Goal: Transaction & Acquisition: Purchase product/service

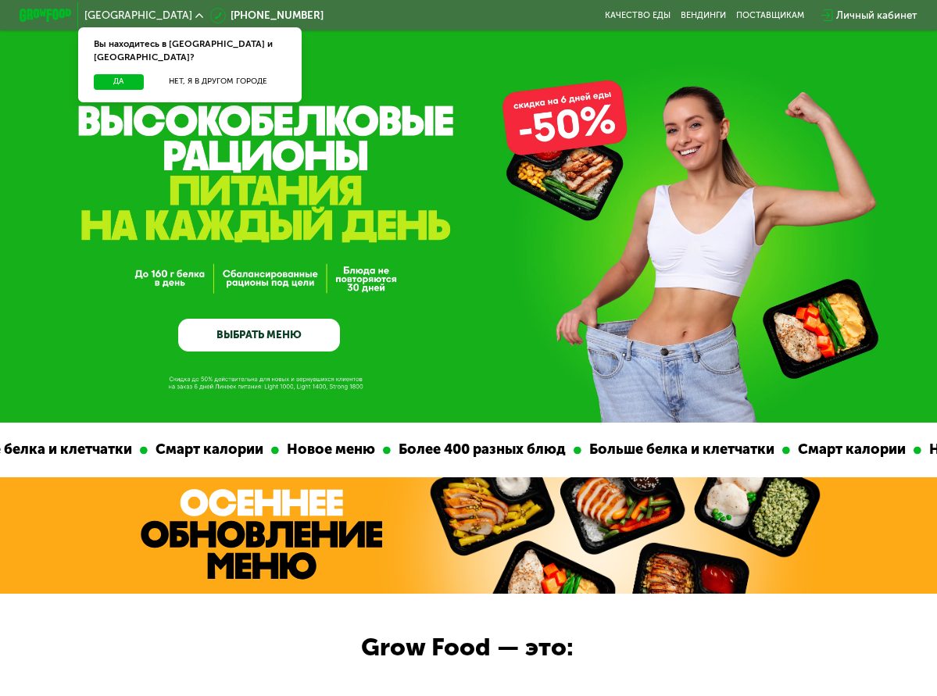
click at [277, 338] on link "ВЫБРАТЬ МЕНЮ" at bounding box center [259, 335] width 162 height 33
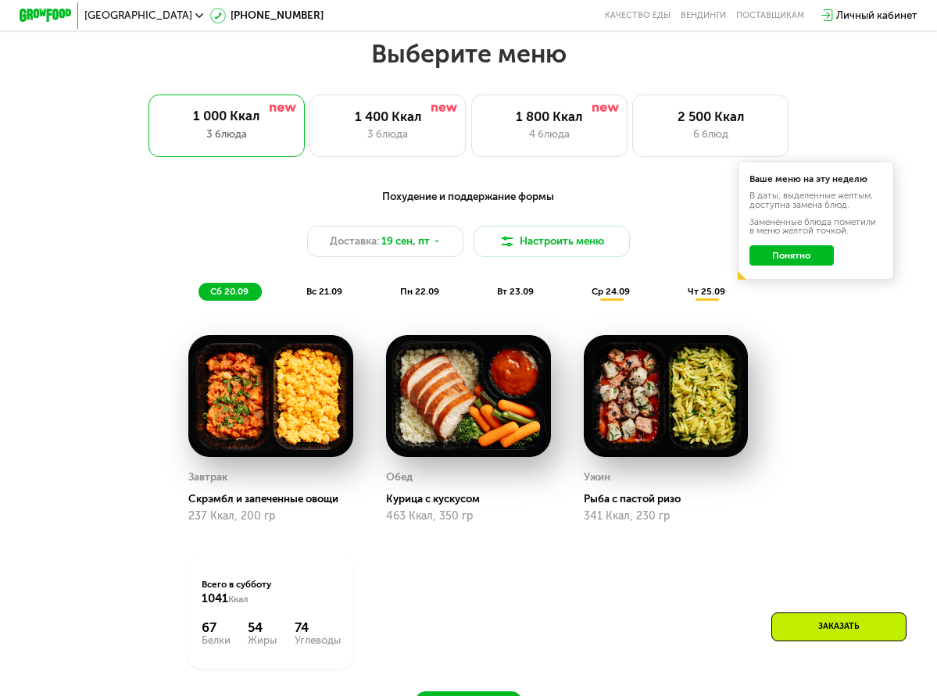
scroll to position [840, 0]
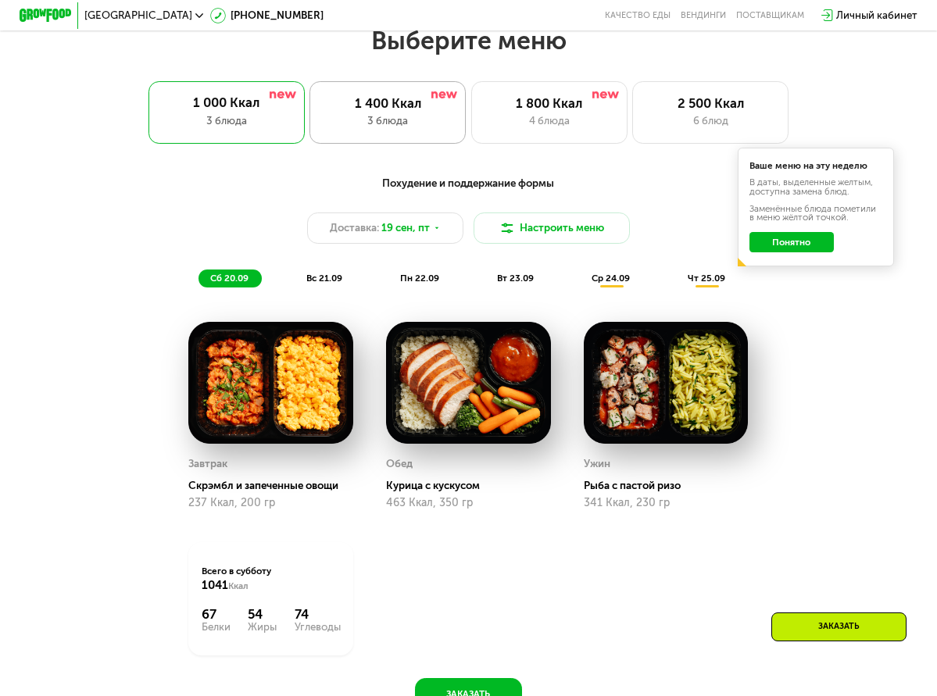
click at [453, 129] on div "1 400 Ккал 3 блюда" at bounding box center [388, 112] width 156 height 63
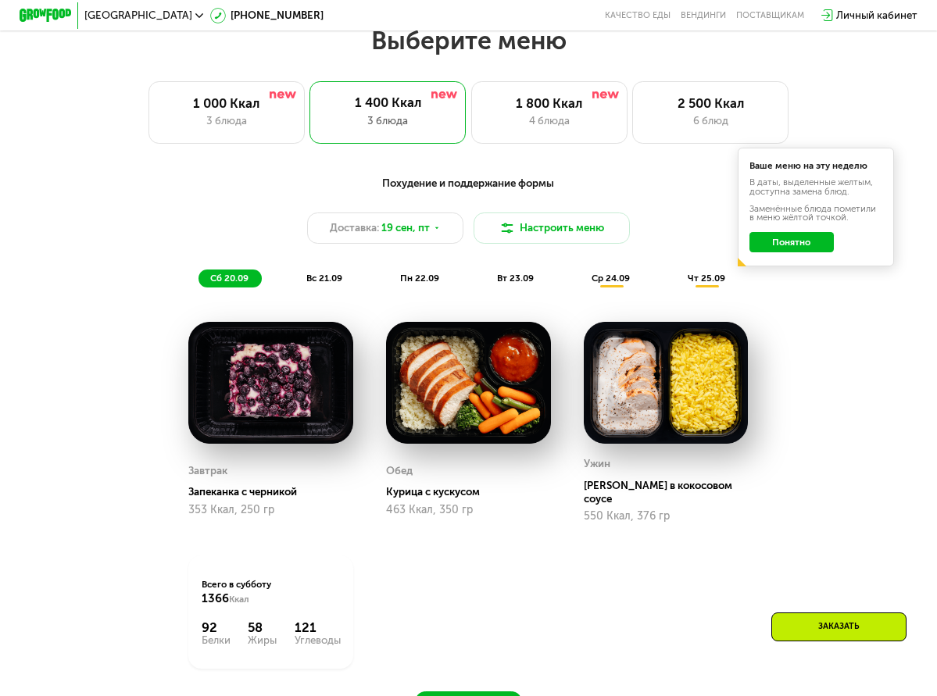
click at [811, 249] on button "Понятно" at bounding box center [792, 242] width 84 height 21
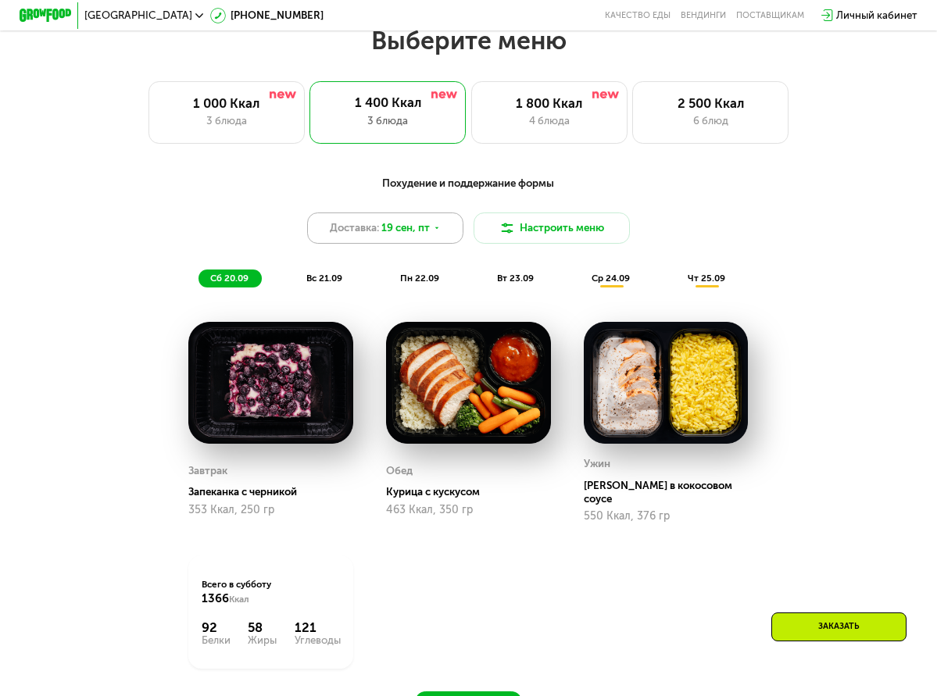
click at [438, 232] on icon at bounding box center [437, 228] width 8 height 8
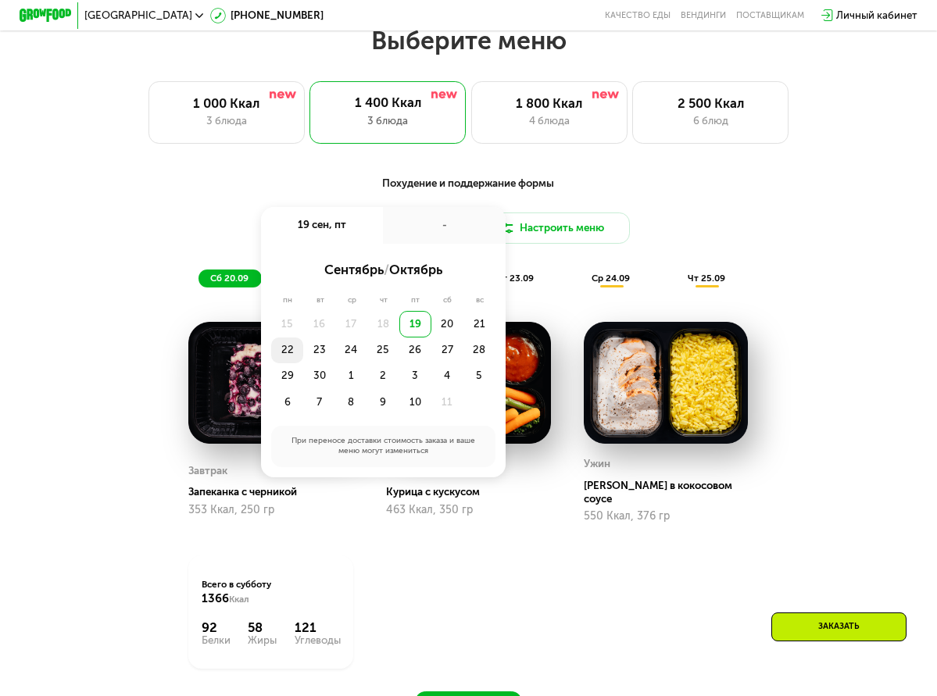
click at [295, 356] on div "22" at bounding box center [287, 351] width 32 height 26
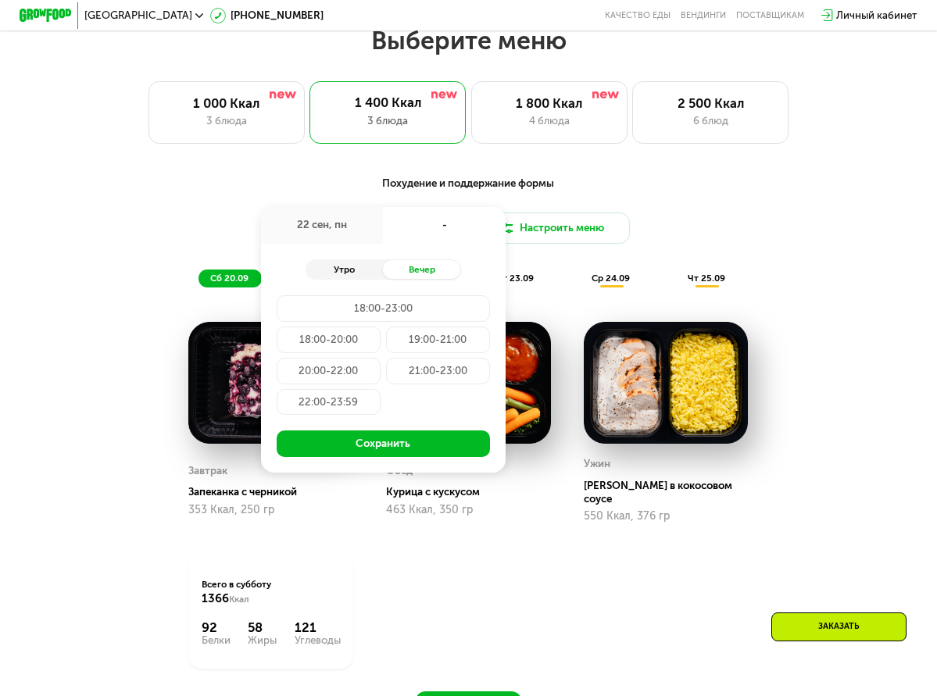
click at [358, 278] on div "Утро" at bounding box center [345, 269] width 78 height 18
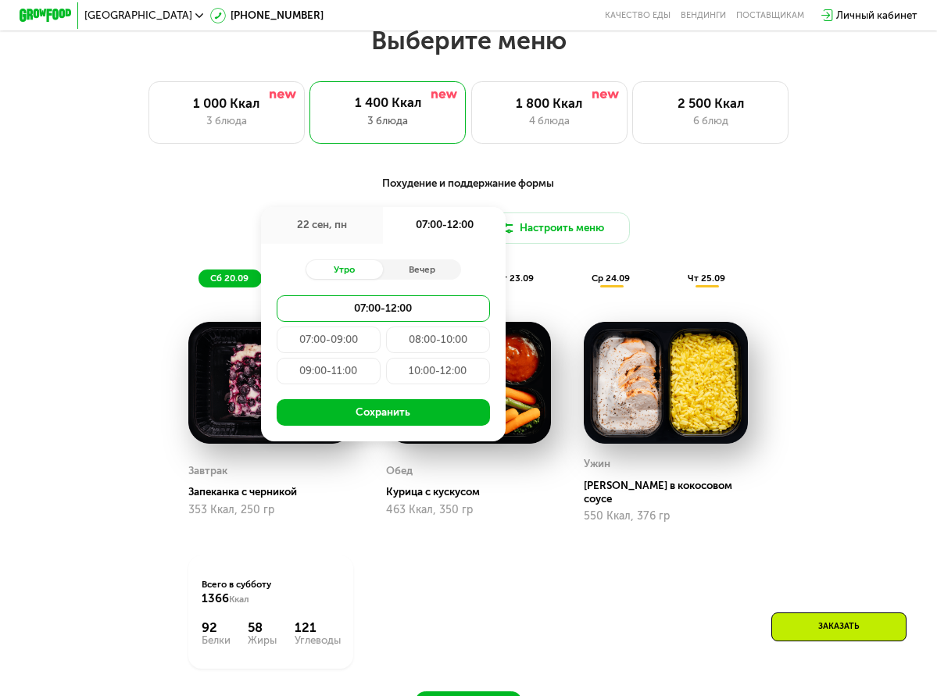
click at [346, 345] on div "07:00-09:00" at bounding box center [329, 340] width 104 height 26
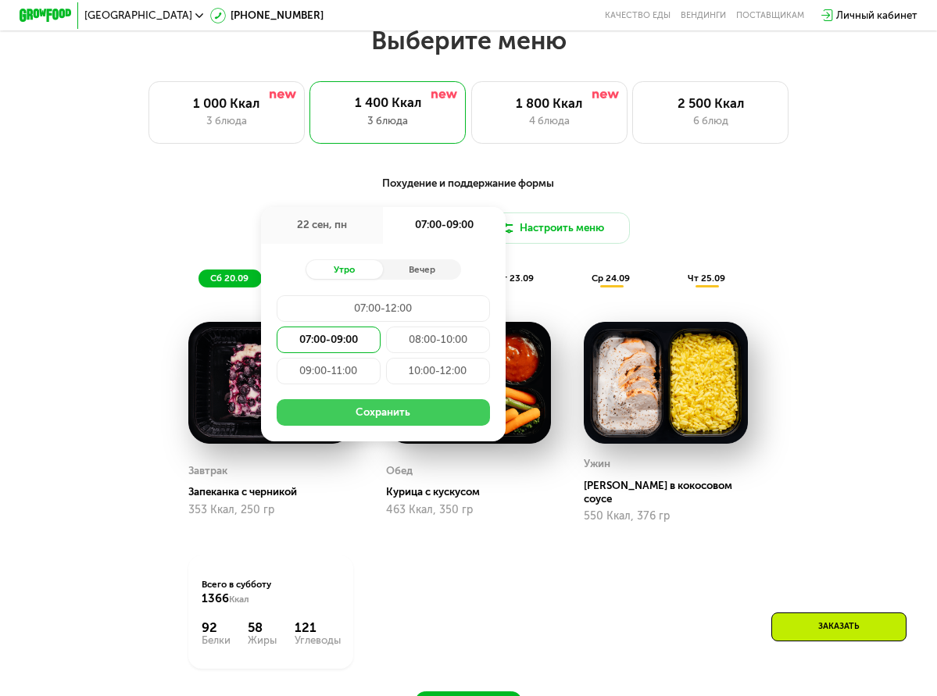
click at [362, 425] on button "Сохранить" at bounding box center [383, 412] width 213 height 26
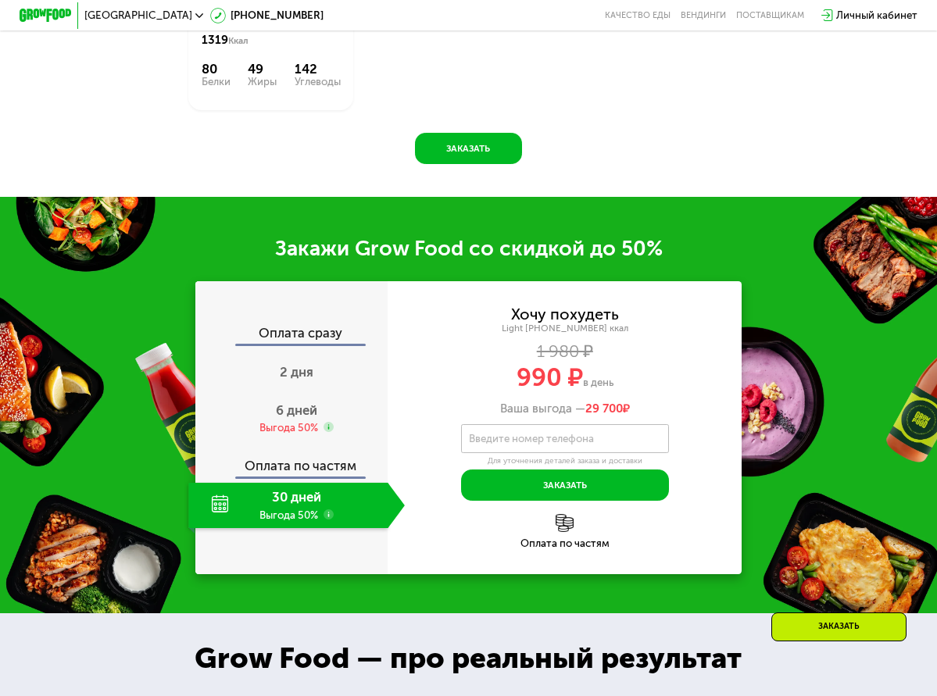
scroll to position [1387, 0]
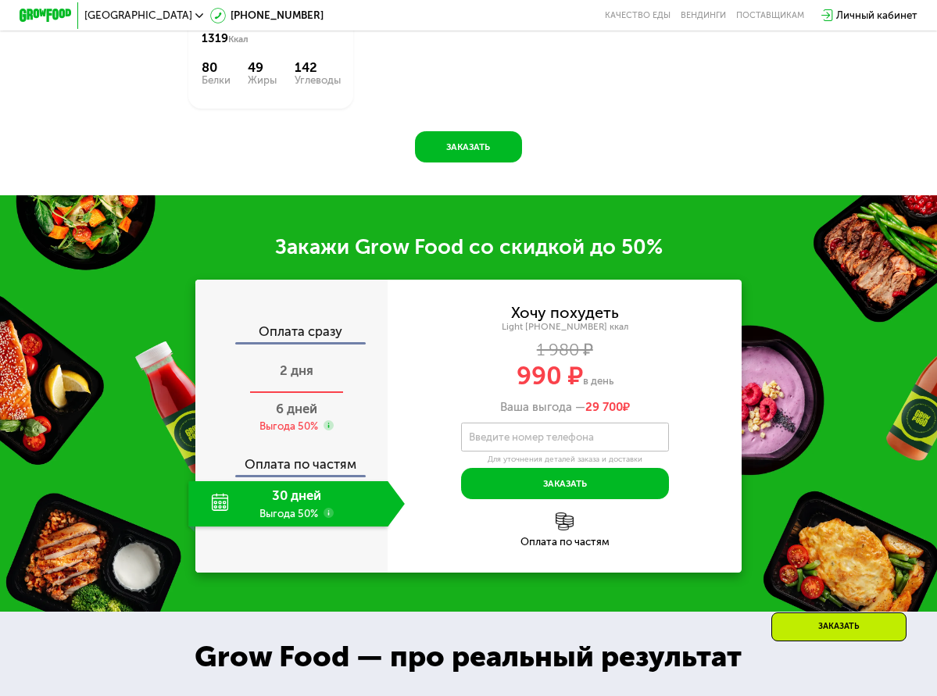
click at [300, 378] on span "2 дня" at bounding box center [297, 371] width 34 height 16
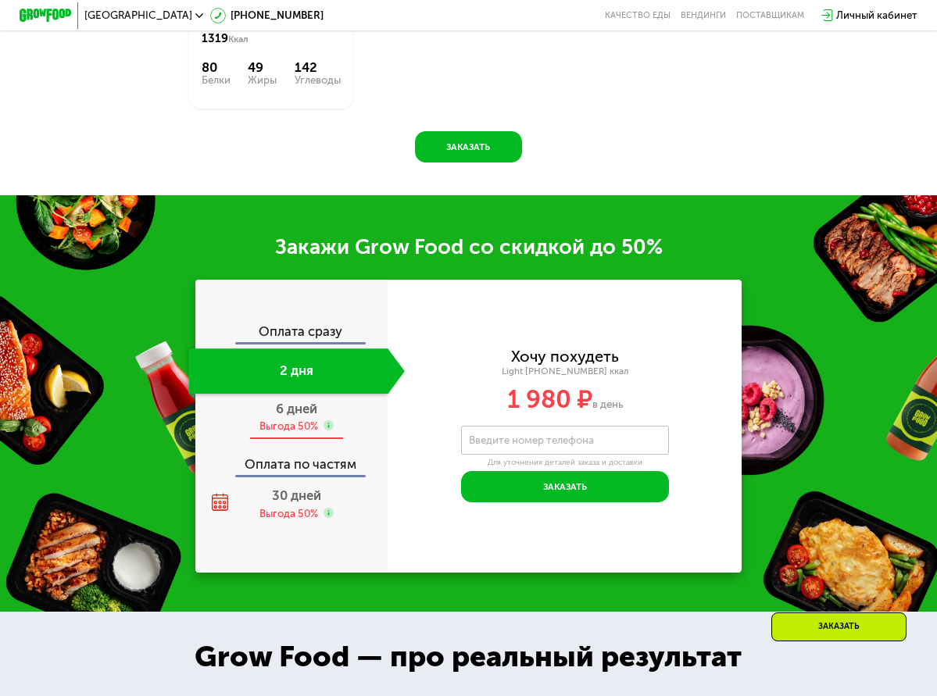
click at [299, 435] on div "6 дней Выгода 50%" at bounding box center [296, 416] width 216 height 45
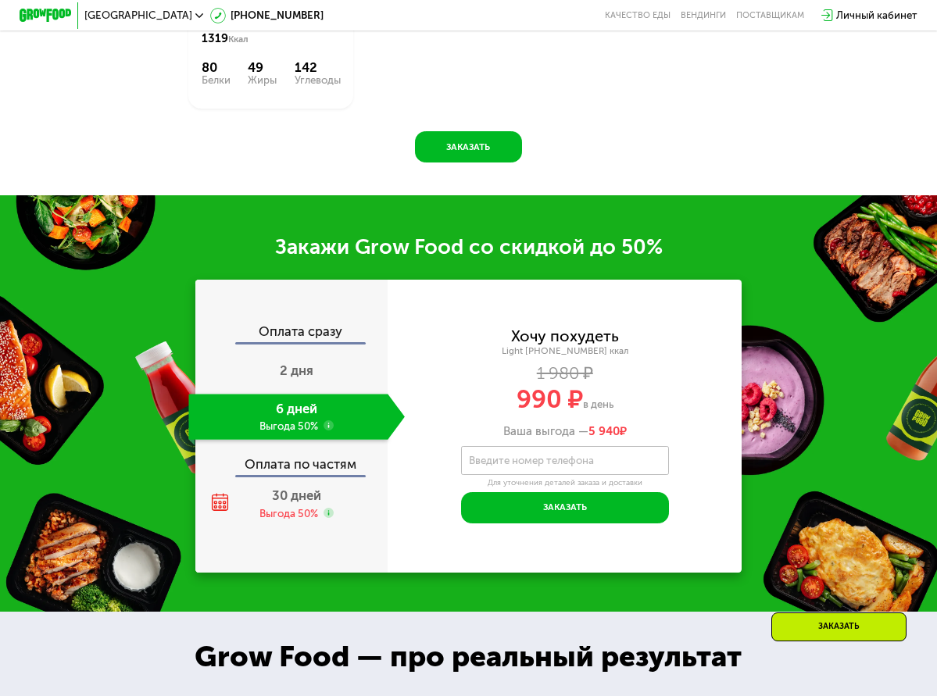
click at [304, 474] on div "Оплата по частям" at bounding box center [292, 460] width 192 height 30
click at [302, 474] on div "Оплата по частям" at bounding box center [292, 460] width 192 height 30
click at [294, 503] on span "30 дней" at bounding box center [296, 496] width 49 height 16
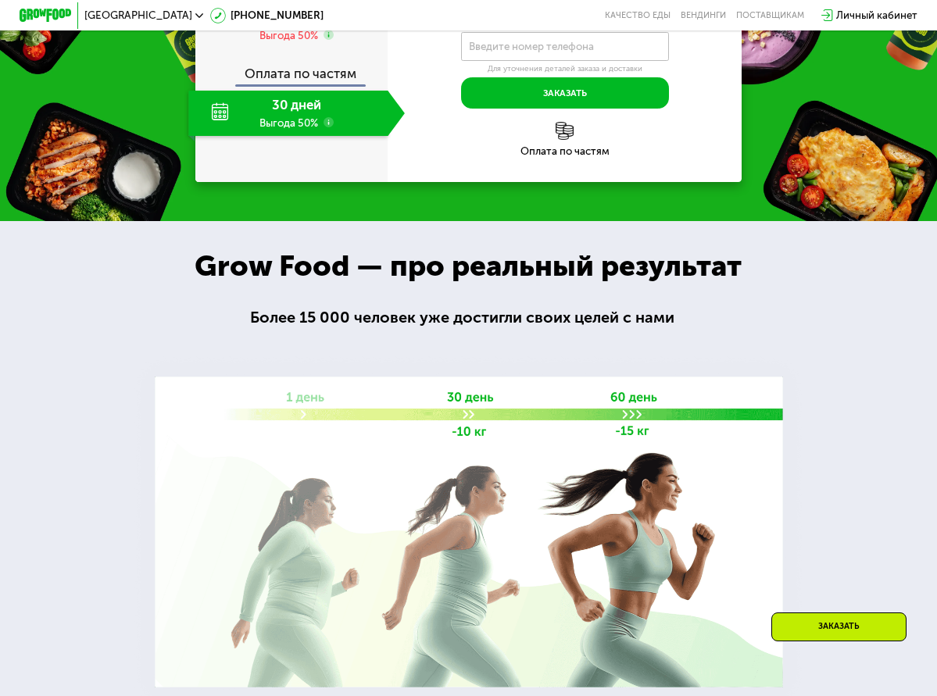
scroll to position [1935, 0]
